Goal: Information Seeking & Learning: Learn about a topic

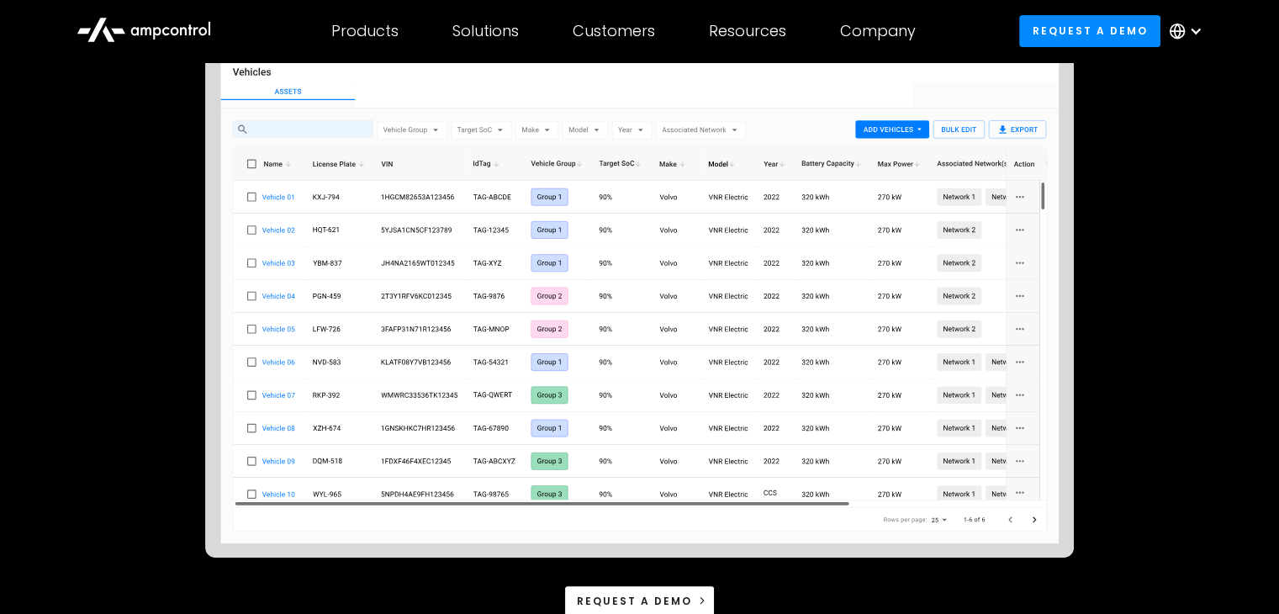
scroll to position [294, 0]
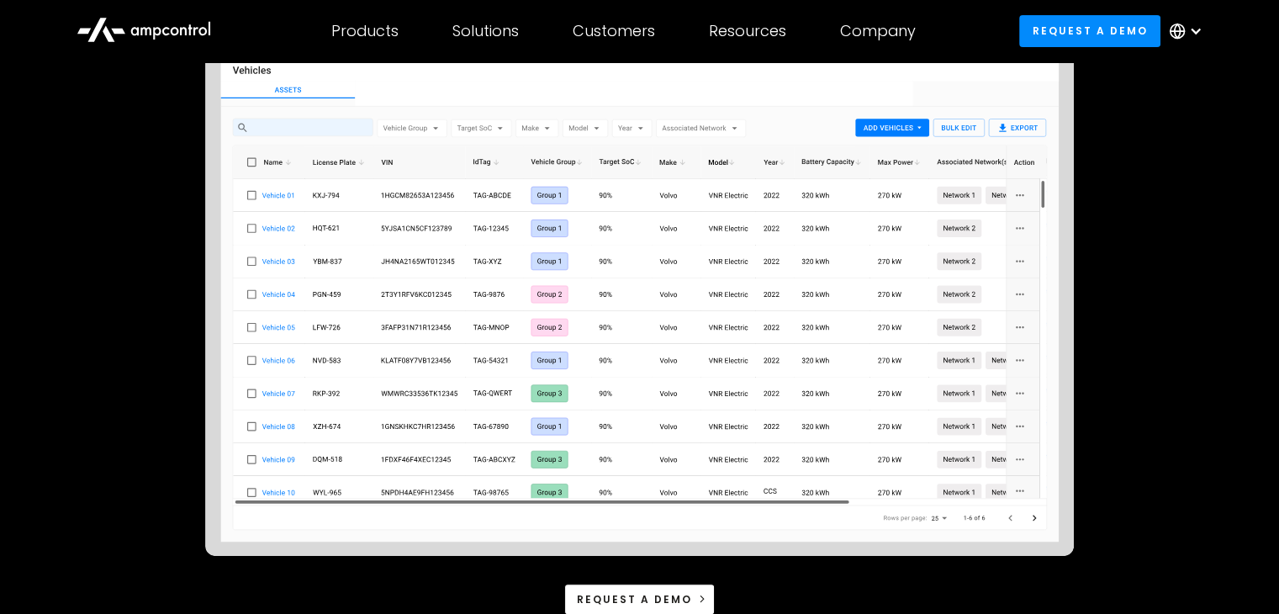
click at [1036, 521] on img at bounding box center [639, 276] width 869 height 559
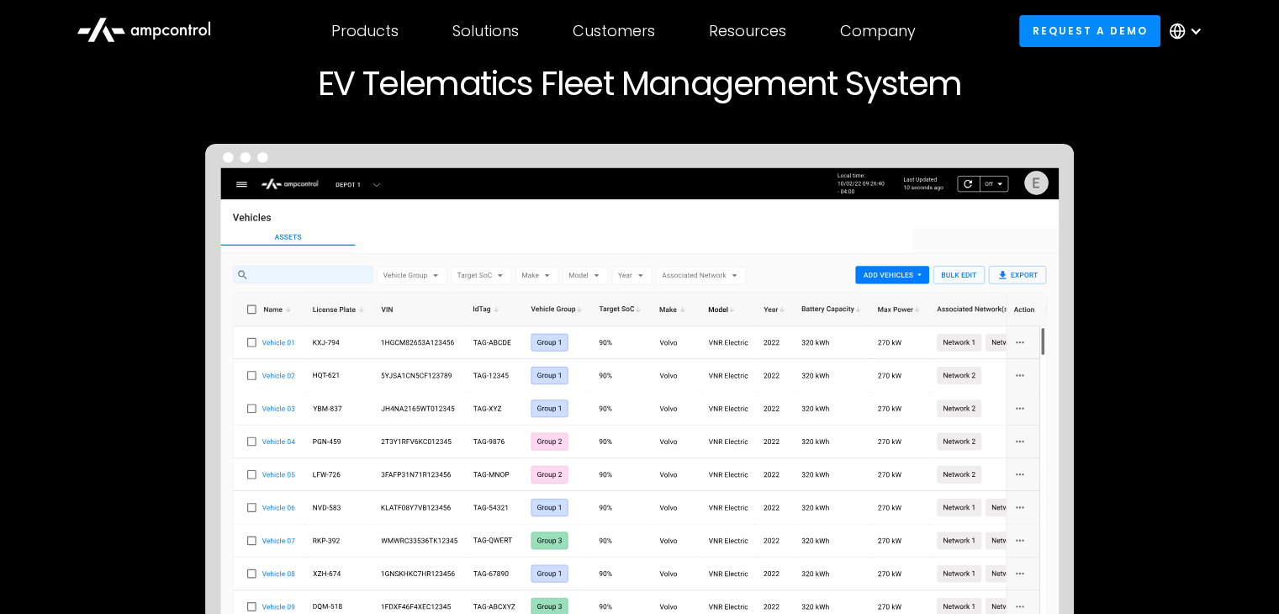
scroll to position [0, 0]
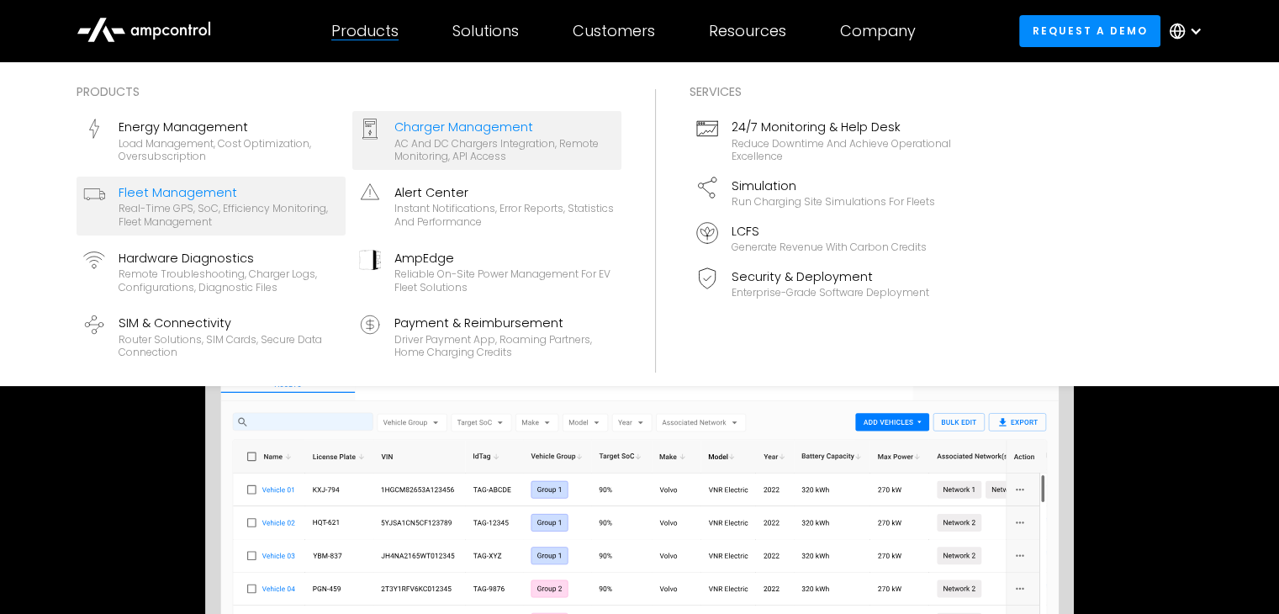
click at [398, 129] on div "Charger Management" at bounding box center [504, 127] width 220 height 18
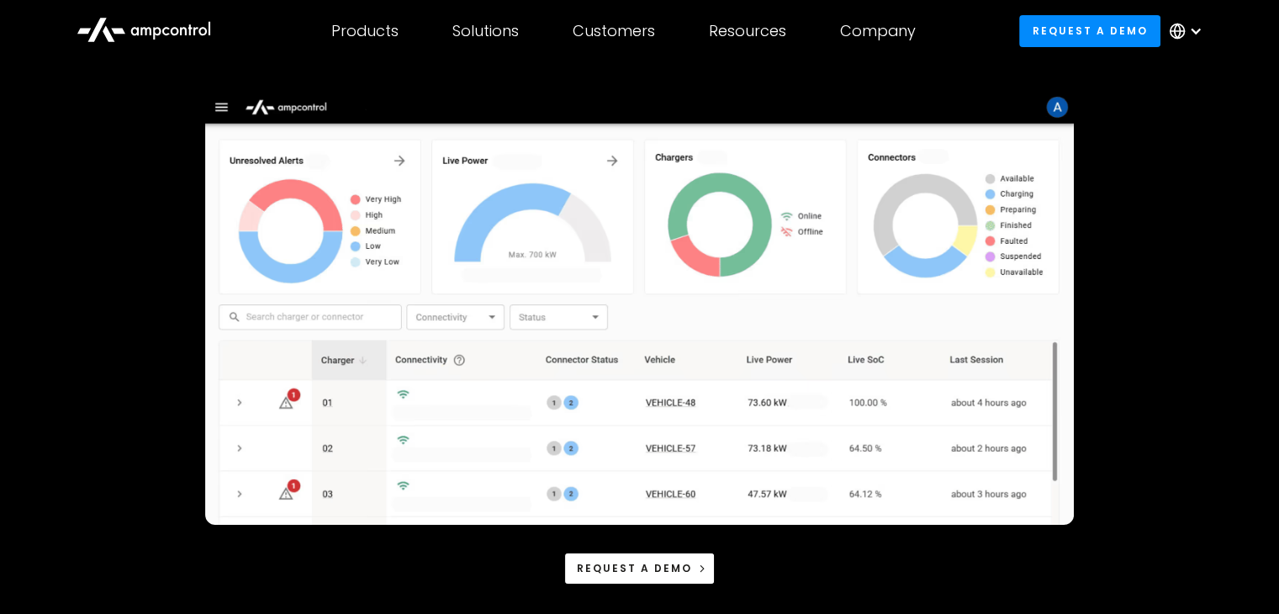
scroll to position [209, 0]
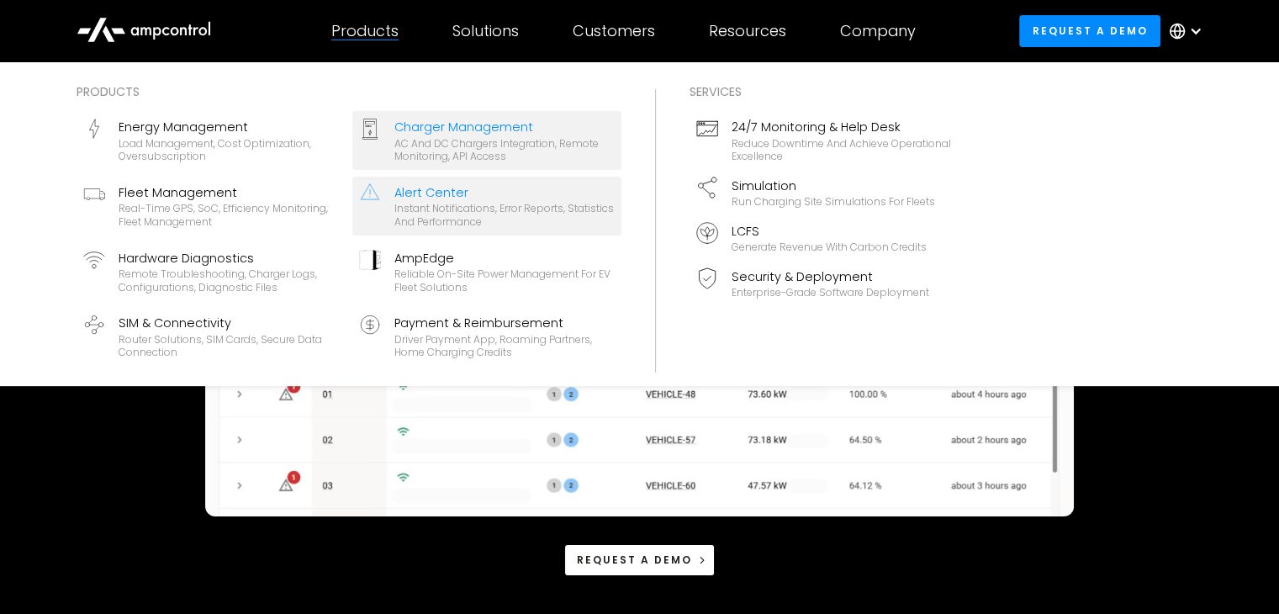
click at [410, 202] on div "Instant notifications, error reports, statistics and performance" at bounding box center [504, 215] width 220 height 26
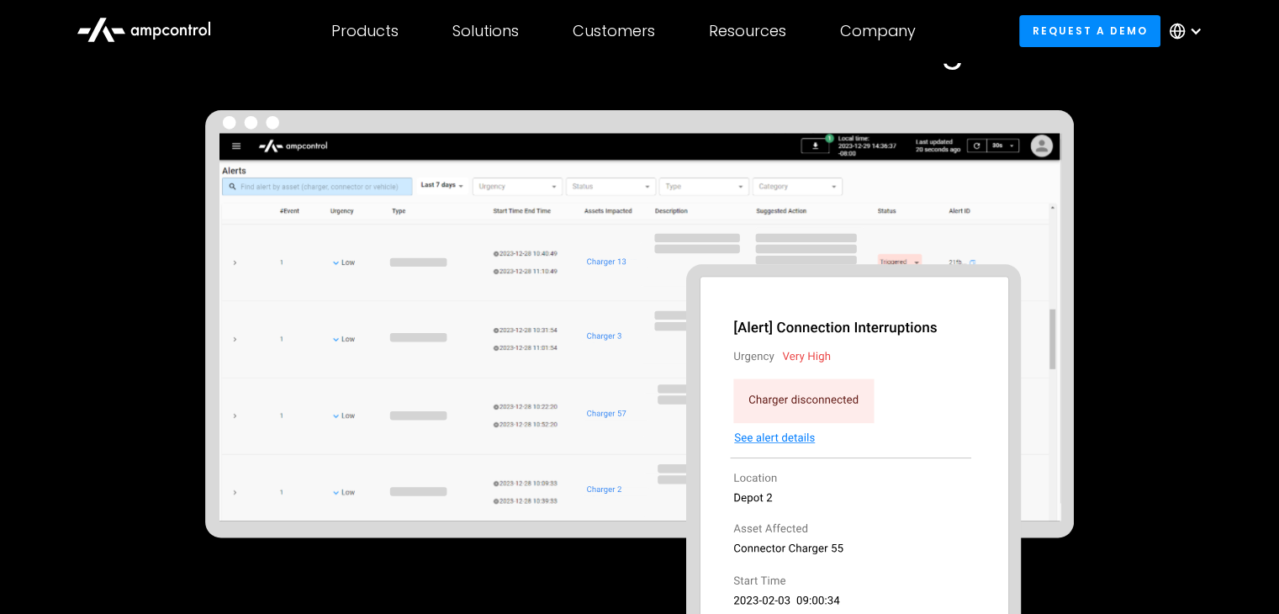
scroll to position [182, 0]
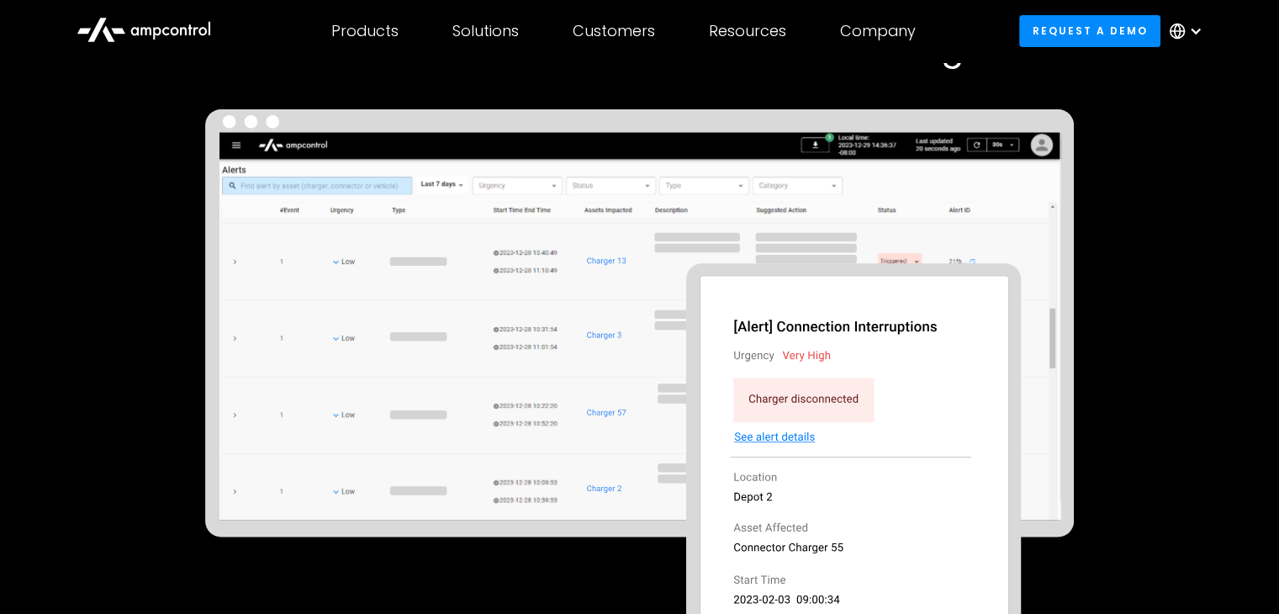
click at [945, 303] on img at bounding box center [639, 377] width 869 height 536
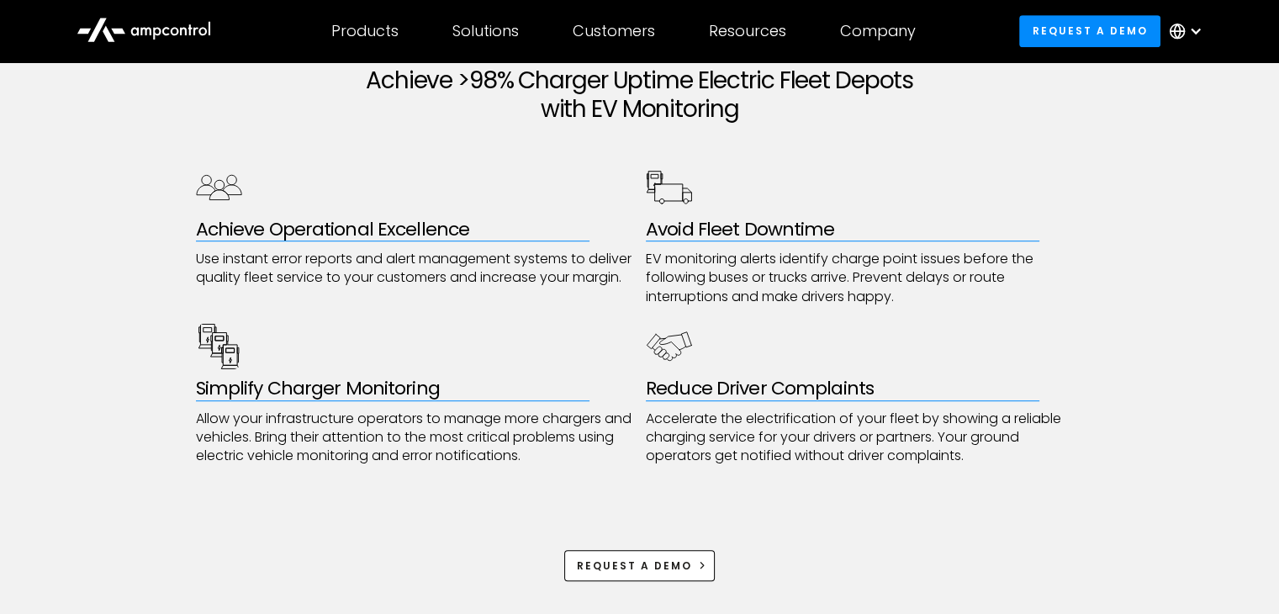
scroll to position [930, 0]
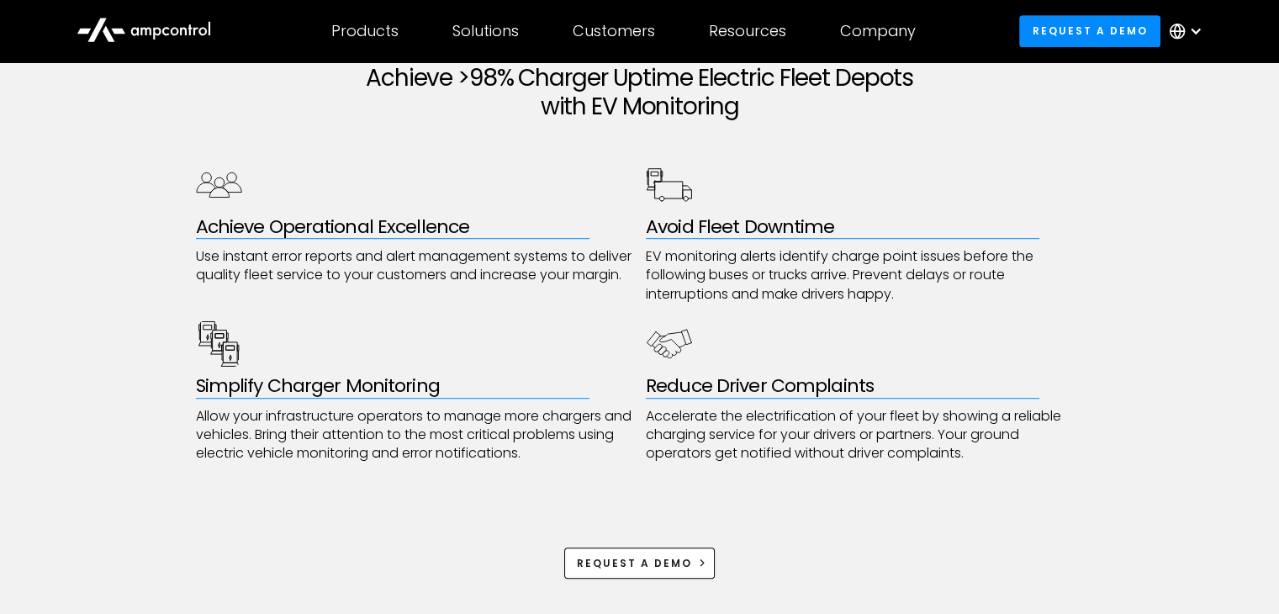
click at [716, 226] on h3 "Avoid Fleet Downtime" at bounding box center [865, 227] width 438 height 22
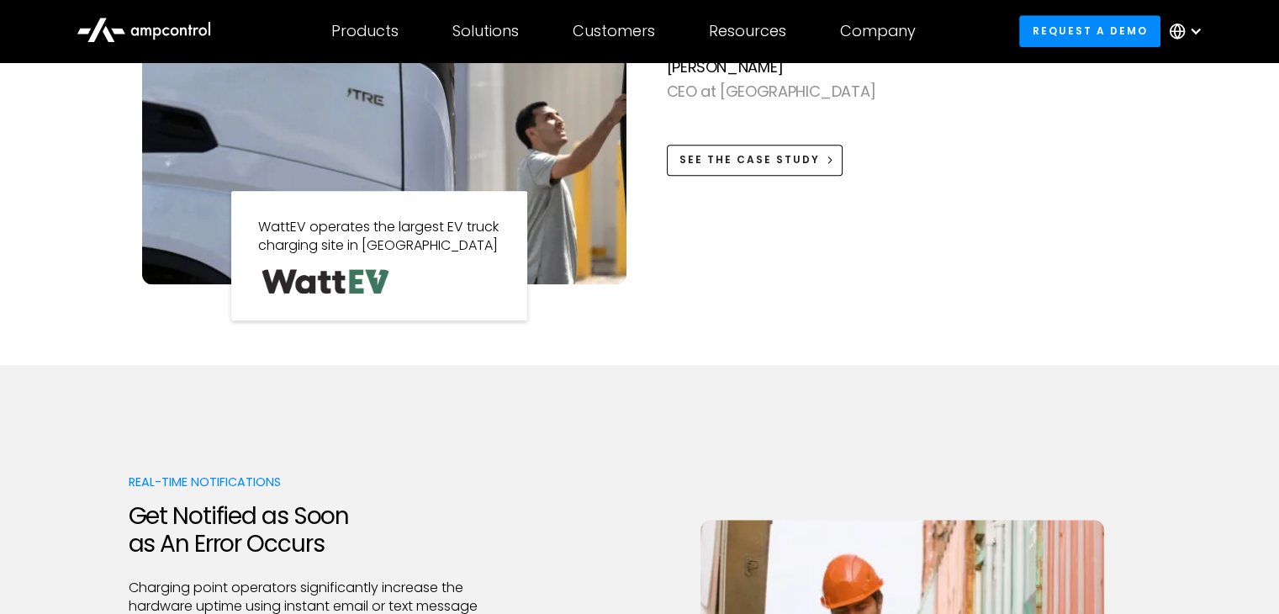
scroll to position [1816, 0]
